Goal: Task Accomplishment & Management: Complete application form

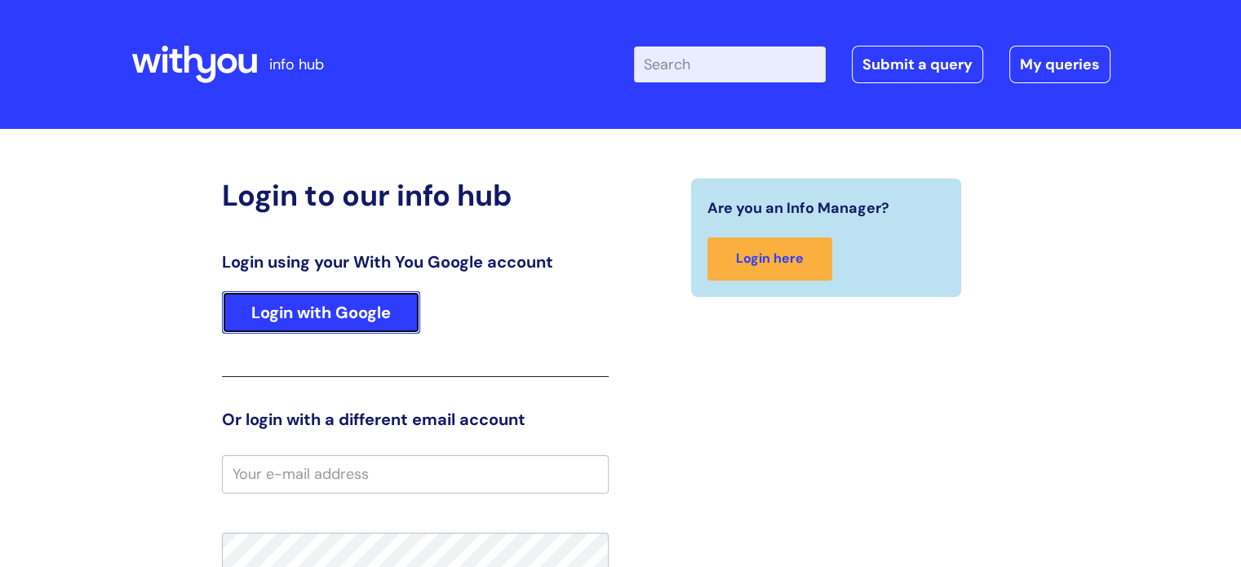
click at [332, 322] on link "Login with Google" at bounding box center [321, 312] width 198 height 42
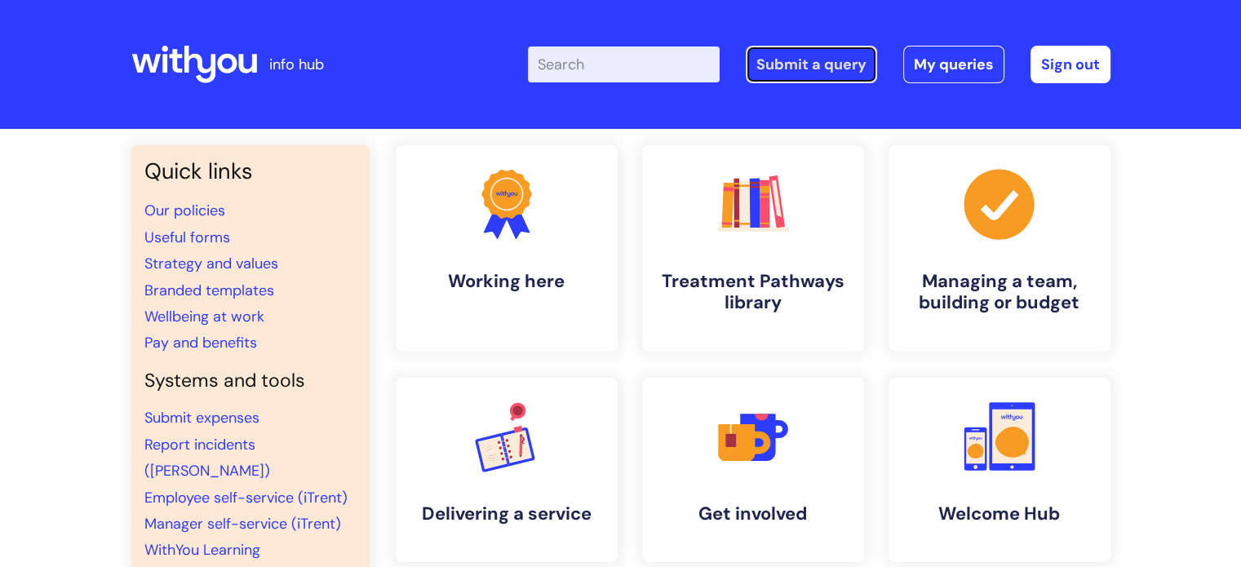
click at [786, 66] on link "Submit a query" at bounding box center [810, 65] width 131 height 38
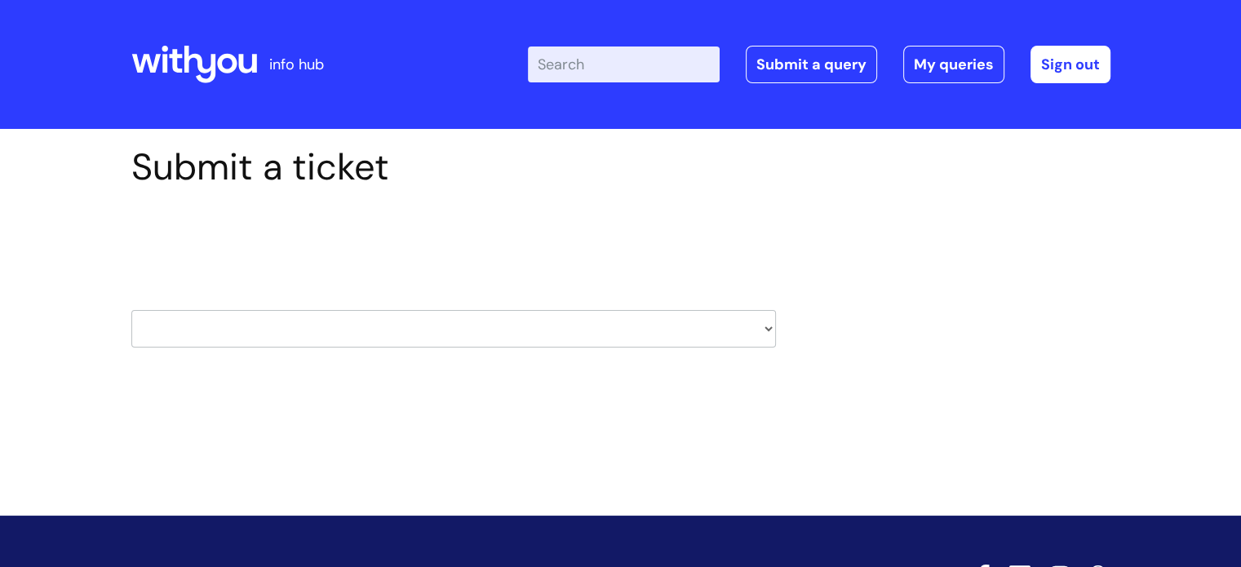
click at [321, 328] on select "HR / People IT and Support Clinical Drug Alerts Finance Accounts Data Support T…" at bounding box center [453, 329] width 644 height 38
select select "it_and_support"
click at [131, 310] on select "HR / People IT and Support Clinical Drug Alerts Finance Accounts Data Support T…" at bounding box center [453, 329] width 644 height 38
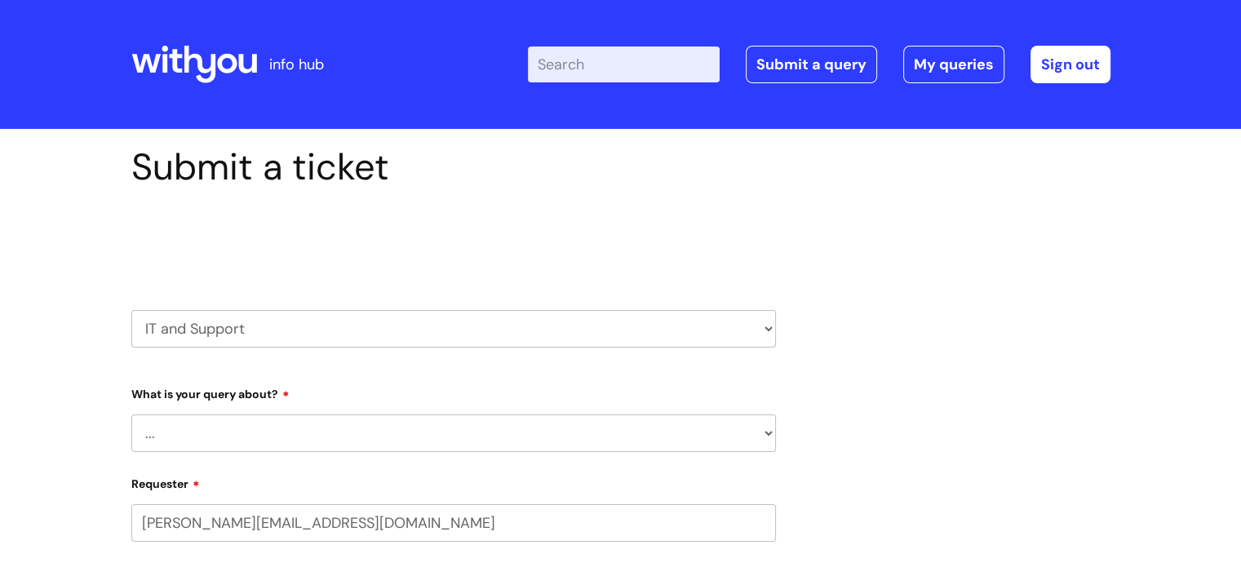
select select "80004157194"
click at [261, 426] on select "... Mobile Phone Reset & MFA Accounts, Starters and Leavers IT Hardware issue I…" at bounding box center [453, 433] width 644 height 38
click at [131, 414] on select "... Mobile Phone Reset & MFA Accounts, Starters and Leavers IT Hardware issue I…" at bounding box center [453, 433] width 644 height 38
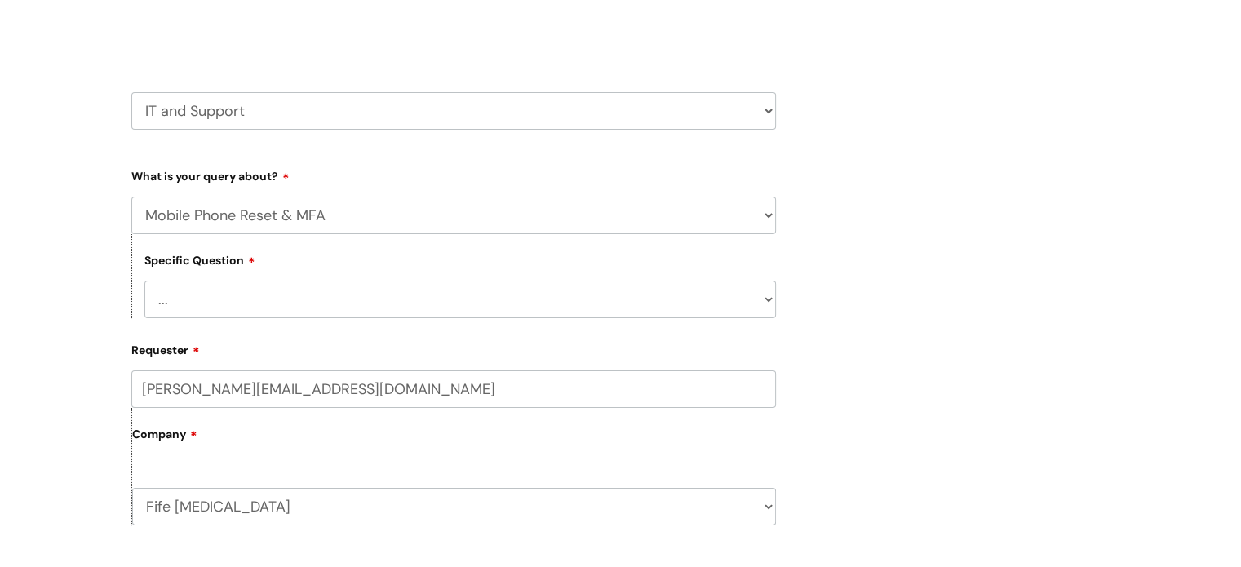
scroll to position [245, 0]
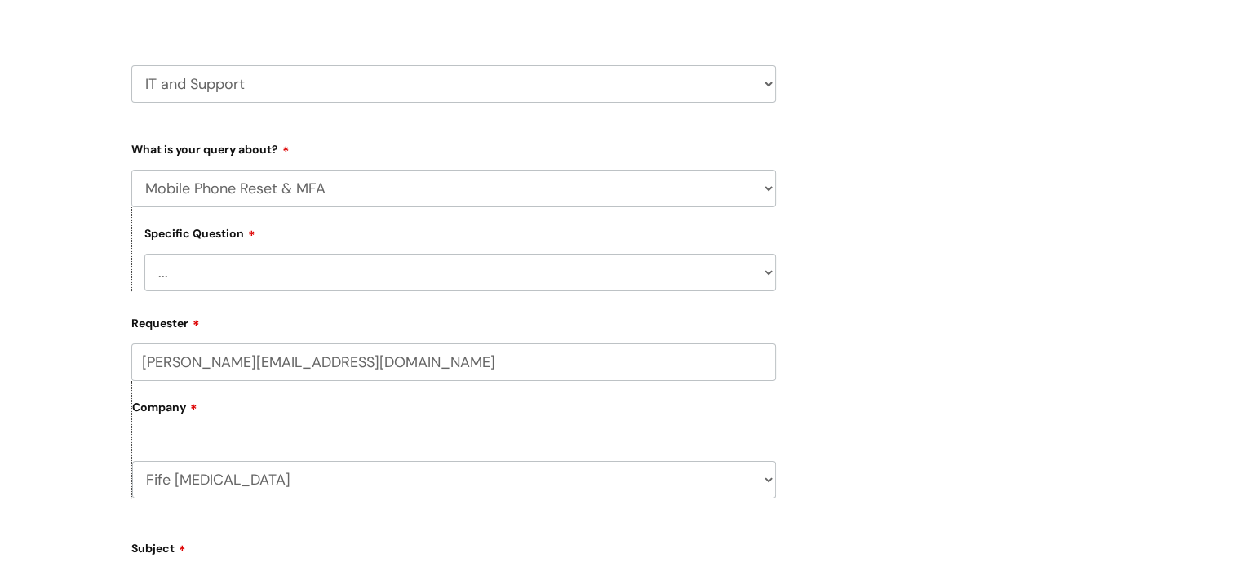
click at [252, 276] on select "... Support with Mobile Phone Reset & MFA" at bounding box center [459, 273] width 631 height 38
click at [245, 174] on select "... Mobile Phone Reset & MFA Accounts, Starters and Leavers IT Hardware issue I…" at bounding box center [453, 189] width 644 height 38
click at [131, 170] on select "... Mobile Phone Reset & MFA Accounts, Starters and Leavers IT Hardware issue I…" at bounding box center [453, 189] width 644 height 38
click at [227, 276] on select "... My problem is not listed" at bounding box center [459, 273] width 631 height 38
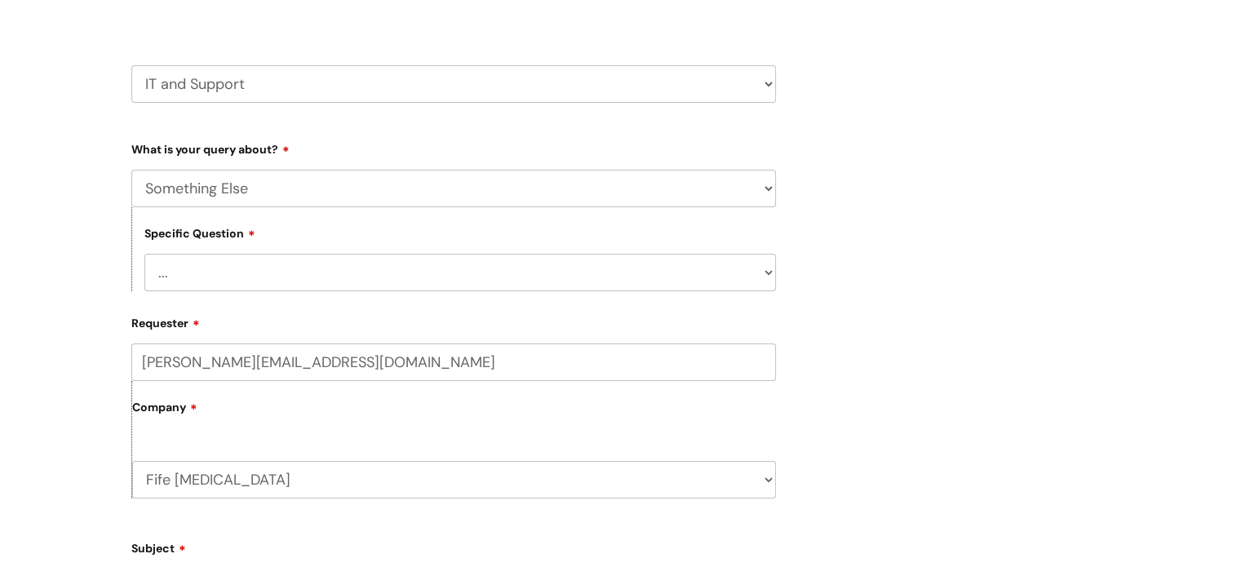
click at [243, 188] on select "... Mobile Phone Reset & MFA Accounts, Starters and Leavers IT Hardware issue I…" at bounding box center [453, 189] width 644 height 38
click at [131, 170] on select "... Mobile Phone Reset & MFA Accounts, Starters and Leavers IT Hardware issue I…" at bounding box center [453, 189] width 644 height 38
click at [258, 260] on select "... Halo PCMIS Iaptus NHS Email CJSM Email Mitel Another System Google (Workspa…" at bounding box center [459, 273] width 631 height 38
click at [262, 288] on select "... Halo PCMIS Iaptus NHS Email CJSM Email Mitel Another System Google (Workspa…" at bounding box center [459, 273] width 631 height 38
click at [268, 179] on select "... Mobile Phone Reset & MFA Accounts, Starters and Leavers IT Hardware issue I…" at bounding box center [453, 189] width 644 height 38
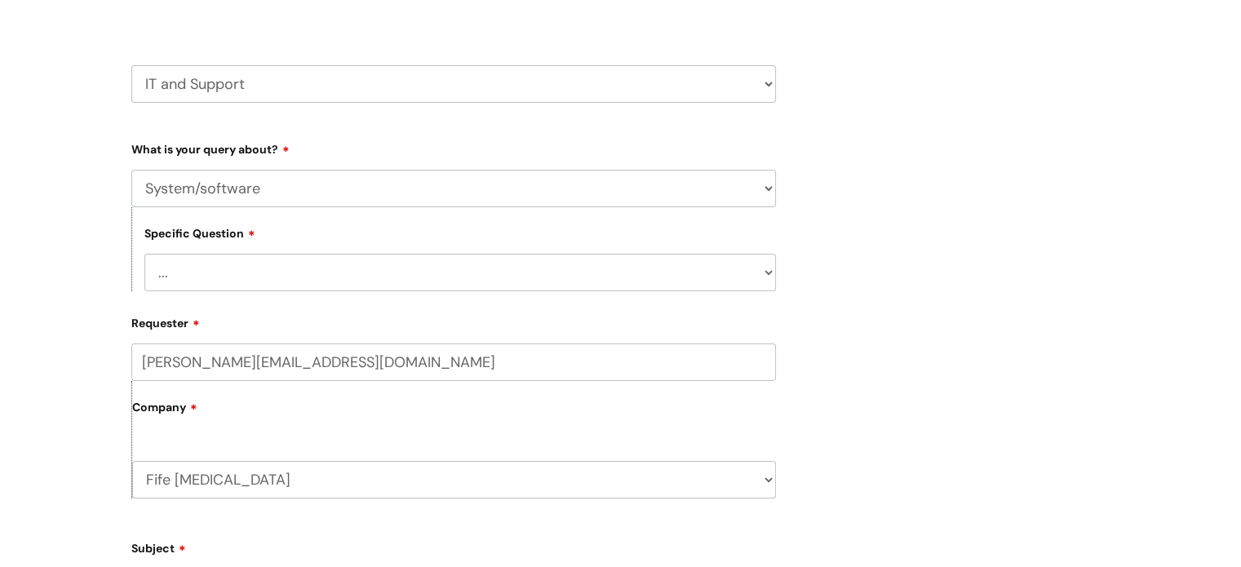
select select "IT Hardware issue"
click at [131, 170] on select "... Mobile Phone Reset & MFA Accounts, Starters and Leavers IT Hardware issue I…" at bounding box center [453, 189] width 644 height 38
click at [268, 268] on select "... I need a new or replacement ... I’m waiting for new or replacement hardware…" at bounding box center [459, 273] width 631 height 38
click at [144, 254] on select "... I need a new or replacement ... I’m waiting for new or replacement hardware…" at bounding box center [459, 273] width 631 height 38
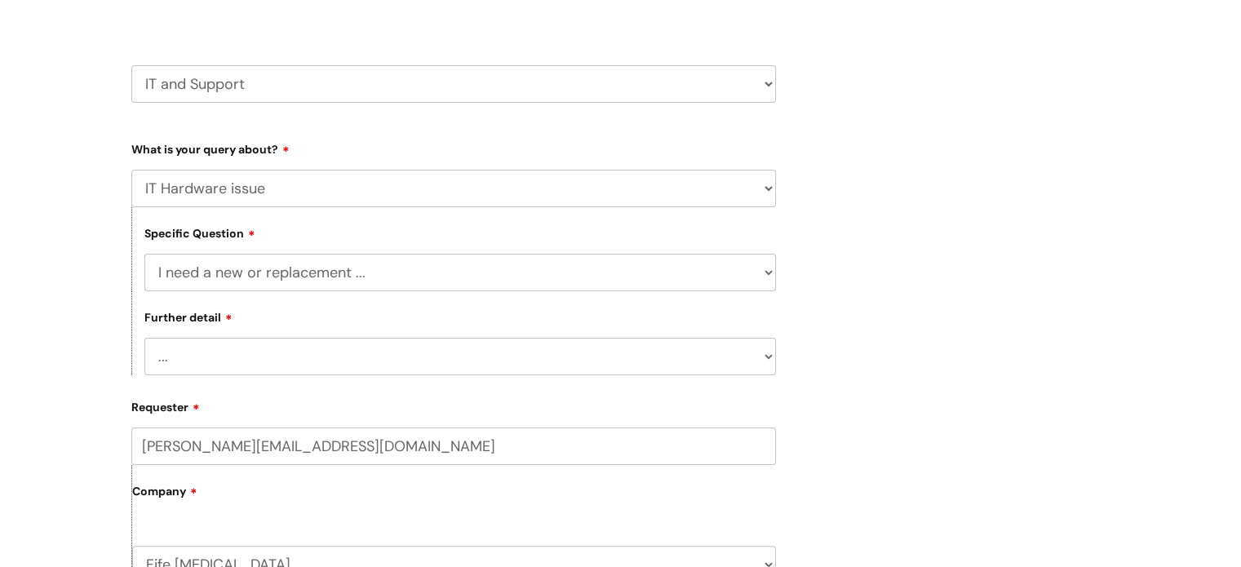
click at [278, 260] on select "... I need a new or replacement ... I’m waiting for new or replacement hardware…" at bounding box center [459, 273] width 631 height 38
select select "I have a mobile phone issue"
click at [144, 254] on select "... I need a new or replacement ... I’m waiting for new or replacement hardware…" at bounding box center [459, 273] width 631 height 38
click at [271, 367] on select "... I can't get emails on my phone I can't log into my phone I can't make a cal…" at bounding box center [459, 357] width 631 height 38
select select "I can't make a call with my phone"
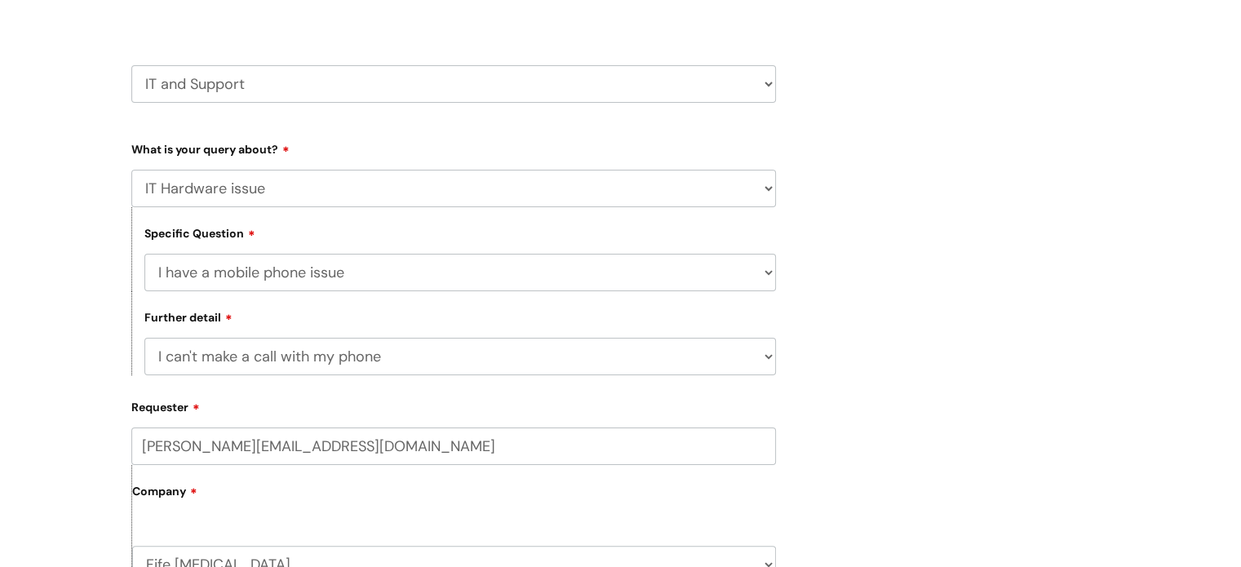
click at [144, 338] on select "... I can't get emails on my phone I can't log into my phone I can't make a cal…" at bounding box center [459, 357] width 631 height 38
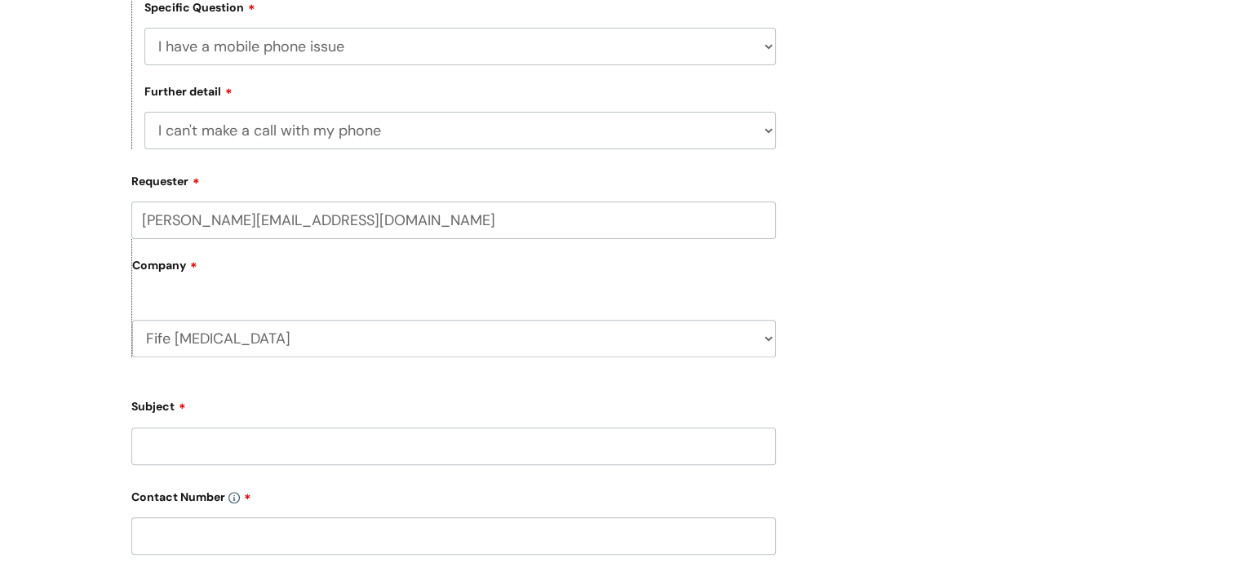
scroll to position [571, 0]
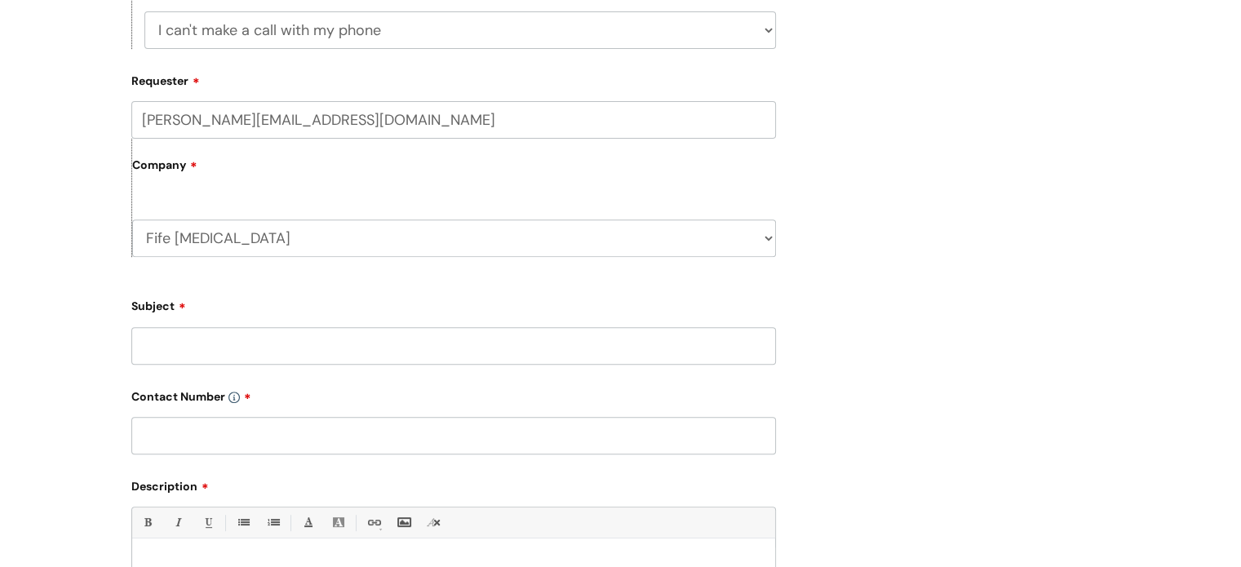
click at [272, 352] on input "Subject" at bounding box center [453, 346] width 644 height 38
